Goal: Task Accomplishment & Management: Use online tool/utility

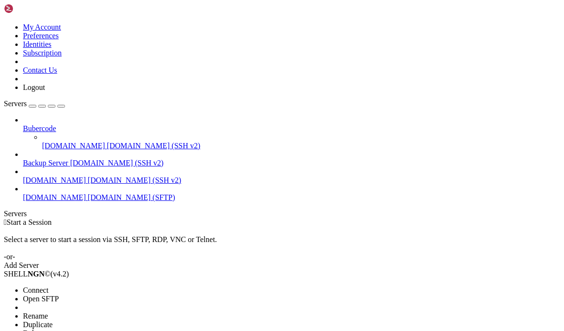
click at [40, 295] on span "Open SFTP" at bounding box center [41, 299] width 36 height 8
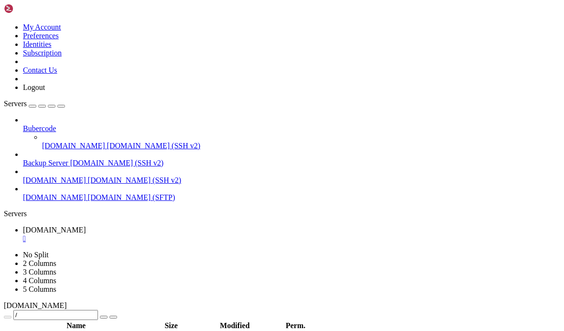
click at [61, 106] on icon "button" at bounding box center [61, 106] width 0 height 0
click at [4, 251] on link at bounding box center [4, 251] width 0 height 0
click at [77, 251] on div at bounding box center [282, 251] width 557 height 0
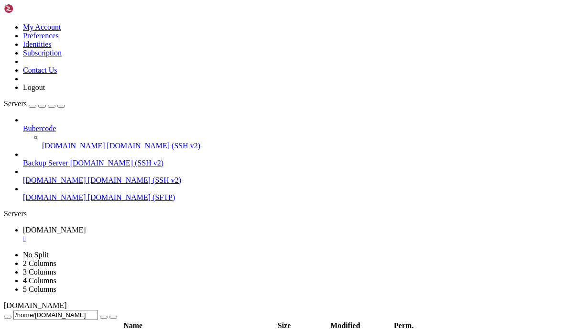
type input "/home/[DOMAIN_NAME][URL]"
